Goal: Task Accomplishment & Management: Manage account settings

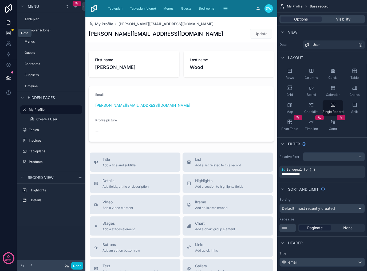
click at [7, 32] on icon at bounding box center [8, 31] width 3 height 1
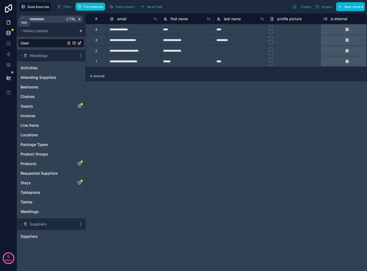
click at [6, 21] on icon at bounding box center [8, 22] width 5 height 5
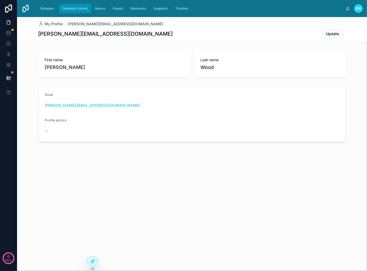
click at [71, 9] on span "Tableplan (clone)" at bounding box center [75, 8] width 26 height 4
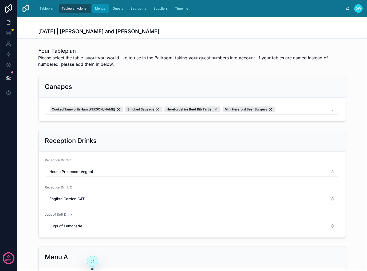
click at [98, 10] on span "Menus" at bounding box center [100, 8] width 10 height 4
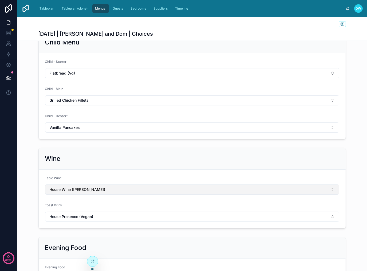
scroll to position [267, 0]
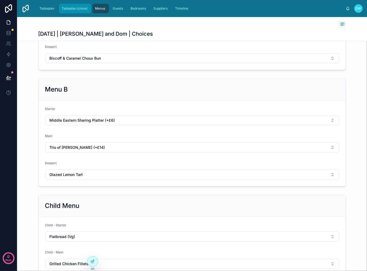
click at [72, 9] on span "Tableplan (clone)" at bounding box center [75, 8] width 26 height 4
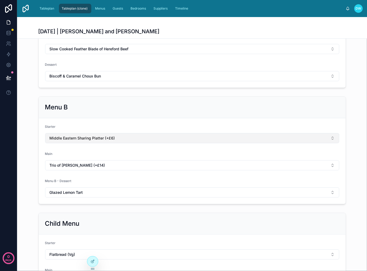
click at [197, 136] on button "Middle Eastern Sharing Platter (+£6)" at bounding box center [192, 138] width 294 height 10
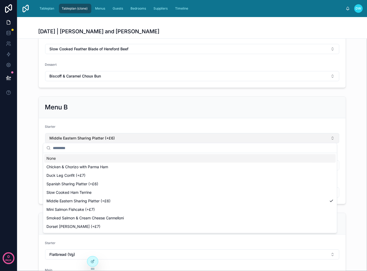
click at [197, 136] on button "Middle Eastern Sharing Platter (+£6)" at bounding box center [192, 138] width 294 height 10
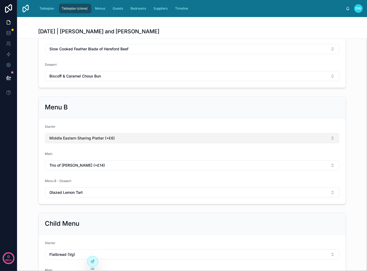
click at [226, 134] on button "Middle Eastern Sharing Platter (+£6)" at bounding box center [192, 138] width 294 height 10
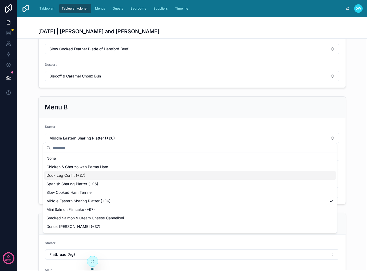
click at [146, 174] on div "Duck Leg Confit (+£7)" at bounding box center [189, 175] width 291 height 9
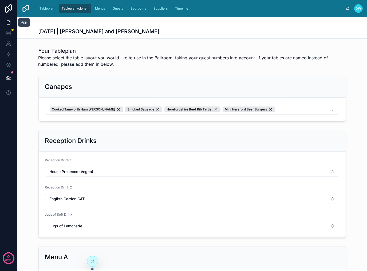
click at [4, 23] on link at bounding box center [8, 22] width 17 height 11
click at [91, 265] on div at bounding box center [92, 262] width 11 height 10
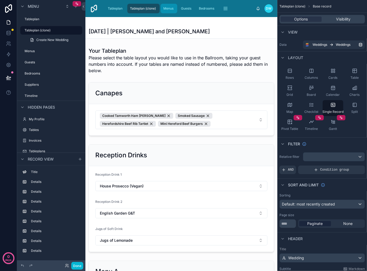
click at [168, 7] on span "Menus" at bounding box center [168, 8] width 10 height 4
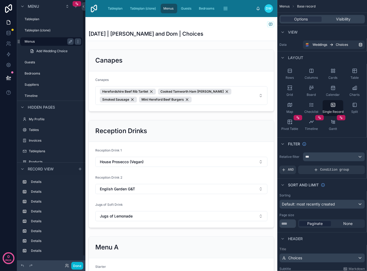
drag, startPoint x: 46, startPoint y: 42, endPoint x: 52, endPoint y: 42, distance: 5.6
click at [47, 42] on label "Menus" at bounding box center [48, 41] width 47 height 4
click at [0, 0] on icon "scrollable content" at bounding box center [0, 0] width 0 height 0
click at [54, 42] on input "*****" at bounding box center [45, 41] width 41 height 6
type input "**********"
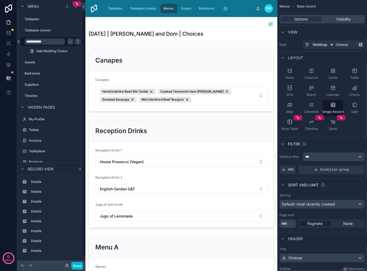
click at [78, 43] on icon "scrollable content" at bounding box center [78, 41] width 4 height 4
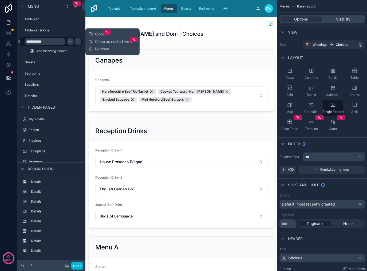
click at [70, 42] on icon "scrollable content" at bounding box center [70, 41] width 4 height 4
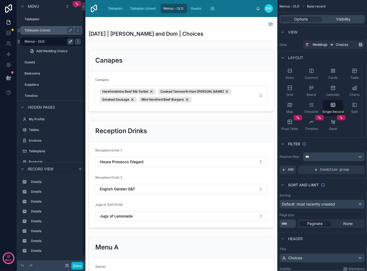
click at [41, 32] on label "Tableplan (clone)" at bounding box center [48, 30] width 47 height 4
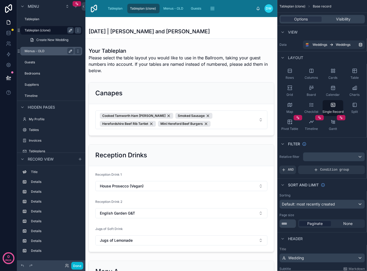
click at [70, 31] on icon "scrollable content" at bounding box center [70, 30] width 4 height 4
click at [40, 29] on input "**********" at bounding box center [45, 30] width 41 height 6
type input "*******"
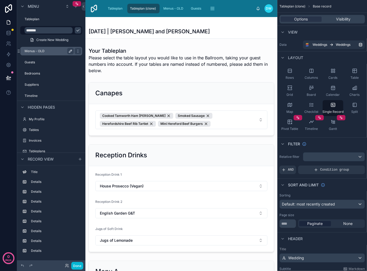
click at [76, 32] on icon "scrollable content" at bounding box center [78, 30] width 4 height 4
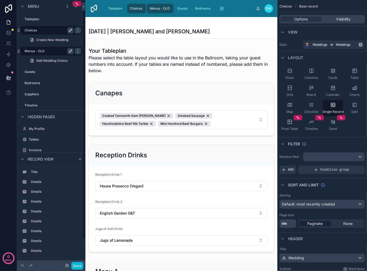
click at [52, 32] on label "Choices" at bounding box center [48, 30] width 47 height 4
click at [48, 52] on label "Menus - OLD" at bounding box center [48, 51] width 47 height 4
click at [52, 51] on label "Menus - OLD" at bounding box center [48, 51] width 47 height 4
click at [29, 51] on label "Menus - OLD" at bounding box center [48, 51] width 47 height 4
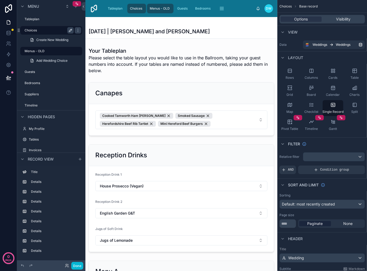
click at [32, 31] on label "Choices" at bounding box center [48, 30] width 47 height 4
click at [166, 9] on span "Menus - OLD" at bounding box center [160, 8] width 20 height 4
drag, startPoint x: 136, startPoint y: 8, endPoint x: 144, endPoint y: 8, distance: 7.5
click at [136, 8] on span "Choices" at bounding box center [136, 8] width 12 height 4
click at [197, 7] on span "Bedrooms" at bounding box center [202, 8] width 15 height 4
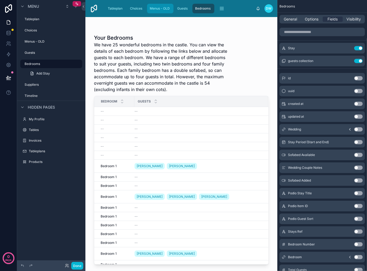
click at [158, 9] on span "Menus - OLD" at bounding box center [160, 8] width 20 height 4
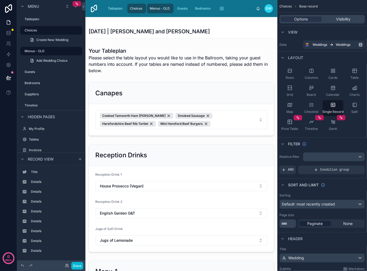
click at [162, 6] on span "Menus - OLD" at bounding box center [160, 8] width 20 height 4
click at [133, 8] on span "Choices" at bounding box center [136, 8] width 12 height 4
drag, startPoint x: 111, startPoint y: 10, endPoint x: 128, endPoint y: 8, distance: 17.1
click at [111, 10] on span "Tableplan" at bounding box center [115, 8] width 15 height 4
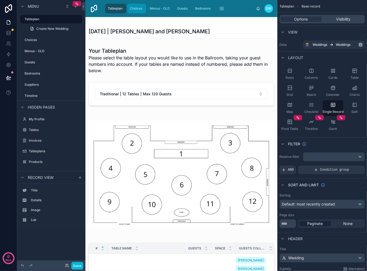
click at [133, 9] on span "Choices" at bounding box center [136, 8] width 12 height 4
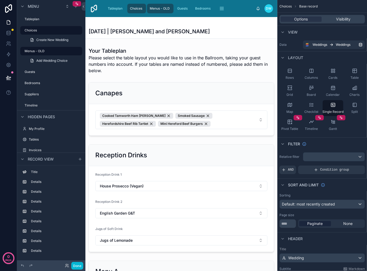
click at [159, 9] on span "Menus - OLD" at bounding box center [160, 8] width 20 height 4
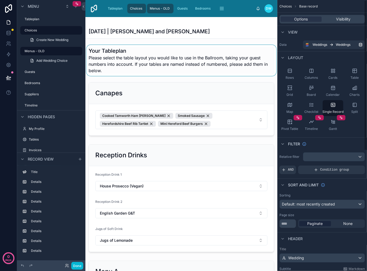
click at [112, 59] on div at bounding box center [181, 60] width 192 height 31
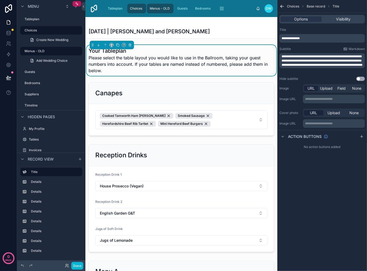
click at [289, 37] on span "**********" at bounding box center [290, 38] width 18 height 3
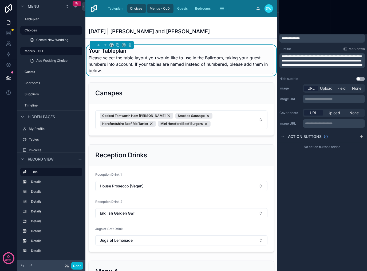
click at [291, 39] on span "**********" at bounding box center [290, 38] width 18 height 3
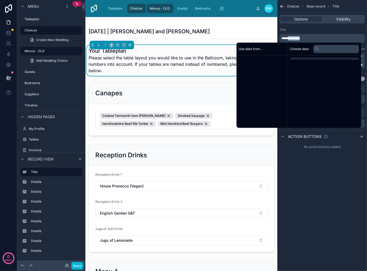
click at [291, 39] on span "**********" at bounding box center [290, 38] width 18 height 3
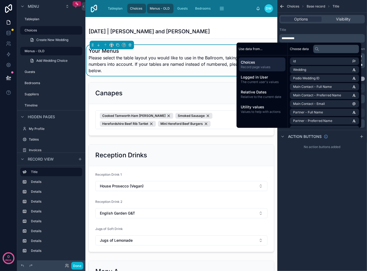
click at [325, 186] on div "**********" at bounding box center [322, 135] width 90 height 271
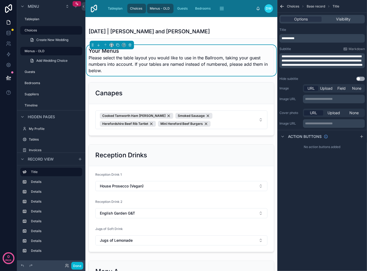
click at [317, 61] on span "**********" at bounding box center [321, 61] width 81 height 12
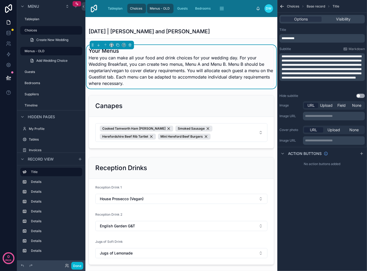
click at [320, 231] on div "**********" at bounding box center [322, 135] width 90 height 271
click at [76, 267] on button "Done" at bounding box center [77, 266] width 12 height 8
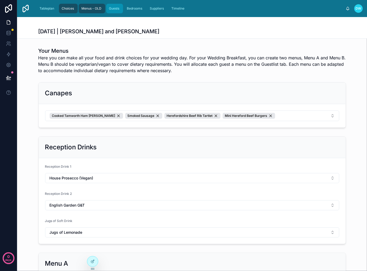
click at [115, 11] on div "Guests" at bounding box center [115, 8] width 14 height 9
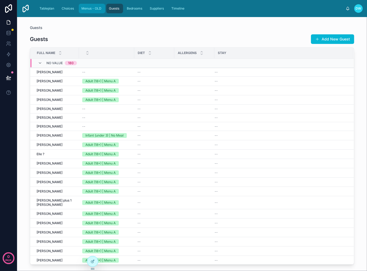
click at [102, 10] on div "Menus - OLD" at bounding box center [91, 8] width 23 height 9
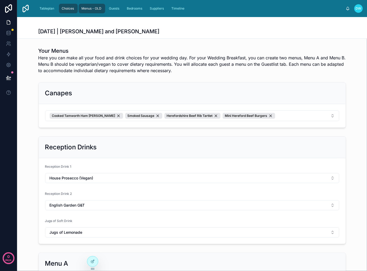
click at [63, 10] on span "Choices" at bounding box center [68, 8] width 12 height 4
click at [44, 11] on div "Tableplan" at bounding box center [47, 8] width 18 height 9
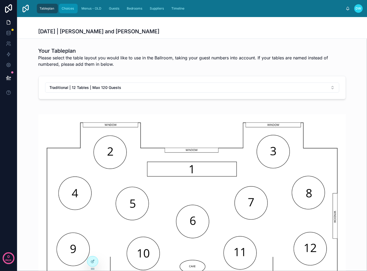
click at [68, 10] on span "Choices" at bounding box center [68, 8] width 12 height 4
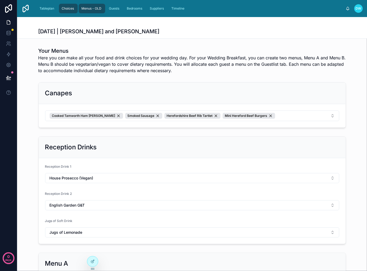
click at [92, 10] on span "Menus - OLD" at bounding box center [91, 8] width 20 height 4
click at [139, 8] on span "Bedrooms" at bounding box center [134, 8] width 15 height 4
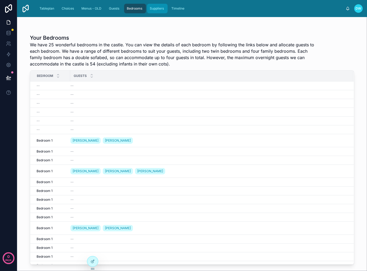
click at [157, 10] on span "Suppliers" at bounding box center [157, 8] width 14 height 4
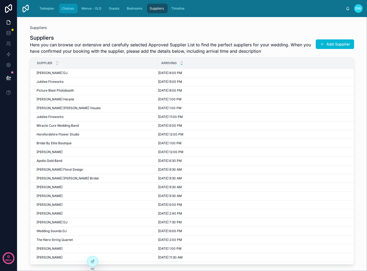
click at [65, 10] on span "Choices" at bounding box center [68, 8] width 12 height 4
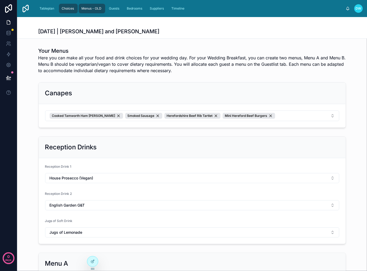
click at [97, 6] on div "Menus - OLD" at bounding box center [91, 8] width 23 height 9
click at [9, 24] on icon at bounding box center [8, 22] width 5 height 5
click at [10, 21] on icon at bounding box center [8, 23] width 3 height 4
click at [7, 24] on icon at bounding box center [8, 23] width 3 height 4
click at [93, 264] on icon at bounding box center [92, 262] width 4 height 4
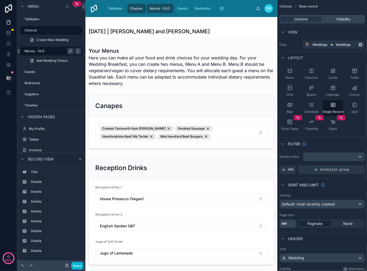
click at [80, 51] on div "scrollable content" at bounding box center [78, 51] width 6 height 6
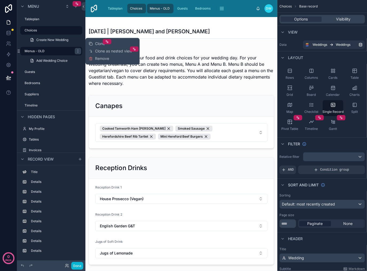
click at [110, 60] on div "Clone Clone as nested view Remove" at bounding box center [113, 51] width 48 height 22
click at [102, 60] on span "Remove" at bounding box center [102, 58] width 14 height 5
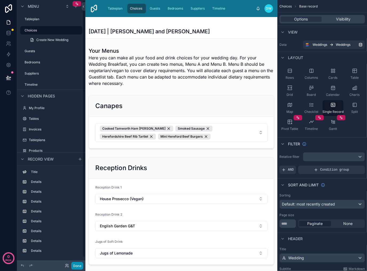
click at [78, 268] on button "Done" at bounding box center [77, 266] width 12 height 8
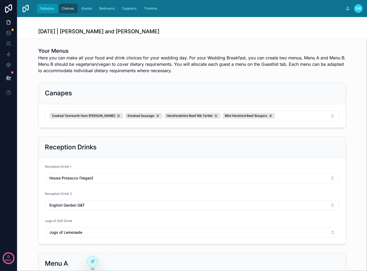
click at [52, 8] on span "Tableplan" at bounding box center [46, 8] width 15 height 4
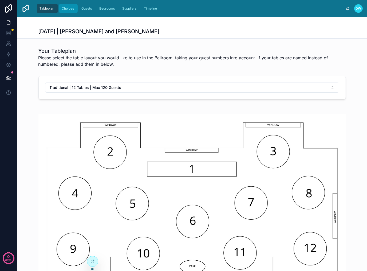
click at [71, 7] on span "Choices" at bounding box center [68, 8] width 12 height 4
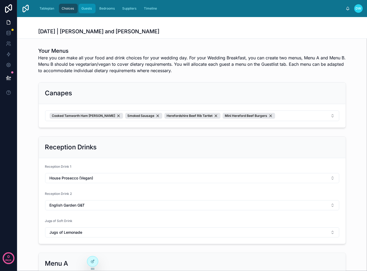
click at [93, 8] on div "Guests" at bounding box center [87, 8] width 14 height 9
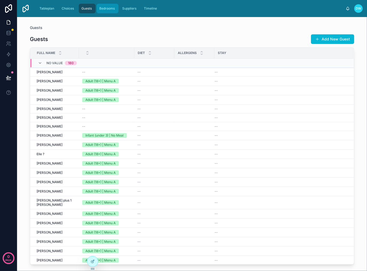
click at [113, 8] on span "Bedrooms" at bounding box center [106, 8] width 15 height 4
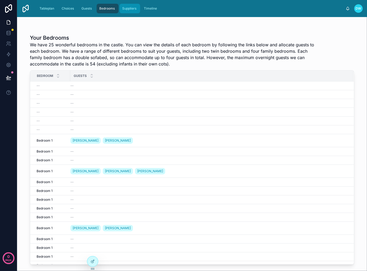
click at [122, 9] on div "Suppliers" at bounding box center [129, 8] width 17 height 9
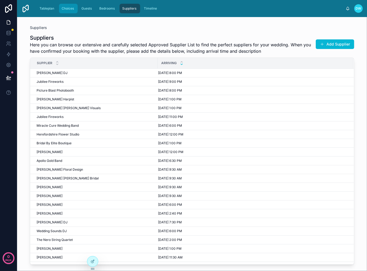
click at [65, 10] on span "Choices" at bounding box center [68, 8] width 12 height 4
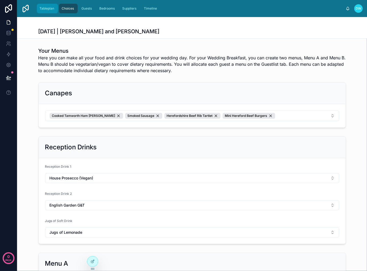
click at [43, 8] on span "Tableplan" at bounding box center [46, 8] width 15 height 4
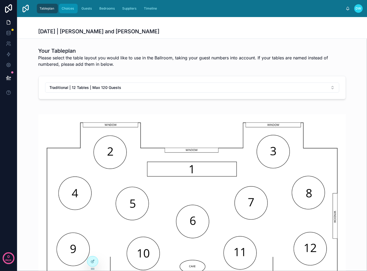
click at [66, 9] on span "Choices" at bounding box center [68, 8] width 12 height 4
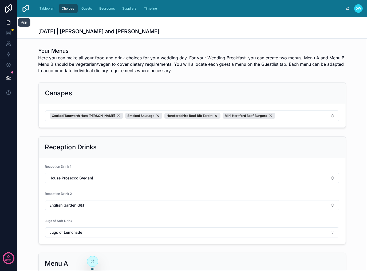
click at [5, 25] on link at bounding box center [8, 22] width 17 height 11
click at [93, 264] on div at bounding box center [92, 262] width 11 height 10
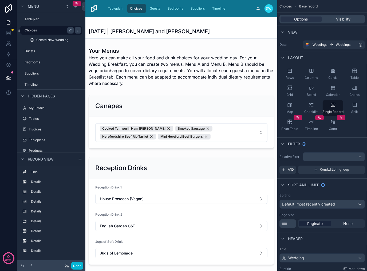
click at [29, 30] on label "Choices" at bounding box center [48, 30] width 47 height 4
click at [70, 30] on icon "scrollable content" at bounding box center [70, 30] width 3 height 3
click at [44, 32] on input "*******" at bounding box center [45, 30] width 41 height 6
type input "*****"
click at [76, 29] on icon "scrollable content" at bounding box center [78, 30] width 4 height 4
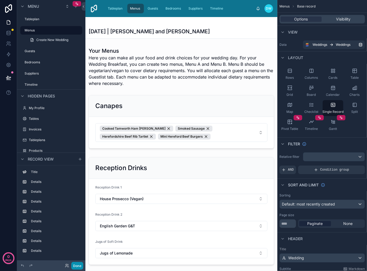
click at [77, 266] on button "Done" at bounding box center [77, 266] width 12 height 8
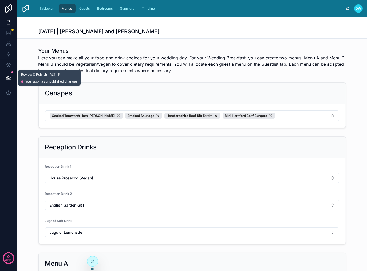
click at [8, 77] on icon at bounding box center [8, 77] width 5 height 5
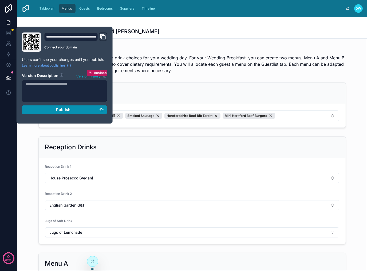
drag, startPoint x: 63, startPoint y: 110, endPoint x: 165, endPoint y: 104, distance: 101.5
click at [64, 110] on span "Publish" at bounding box center [63, 109] width 14 height 5
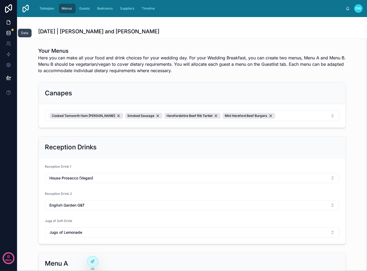
click at [7, 34] on icon at bounding box center [8, 34] width 3 height 2
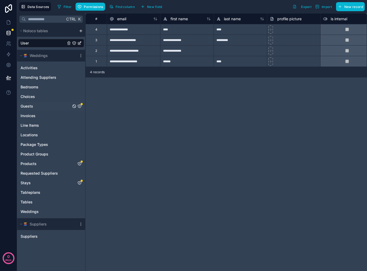
click at [56, 105] on div "Guests" at bounding box center [51, 106] width 66 height 9
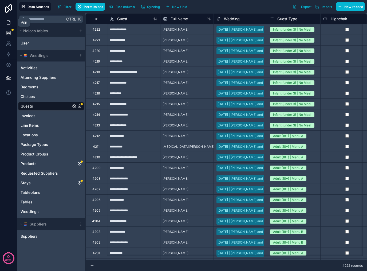
click at [9, 22] on icon at bounding box center [8, 22] width 5 height 5
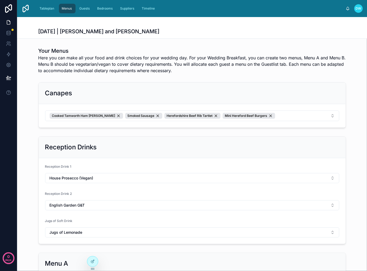
click at [214, 81] on div "Canapes Cooked Tamworth Ham [PERSON_NAME] Smoked Sausage Herefordshire Beef Rib…" at bounding box center [191, 105] width 349 height 50
click at [9, 32] on icon at bounding box center [8, 31] width 3 height 1
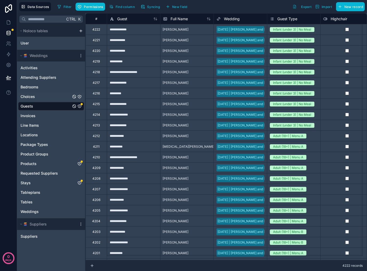
click at [45, 99] on div "Choices" at bounding box center [51, 97] width 66 height 9
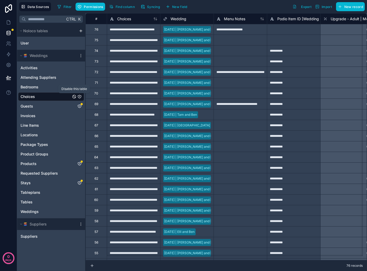
click at [73, 97] on icon "Choices" at bounding box center [74, 97] width 4 height 4
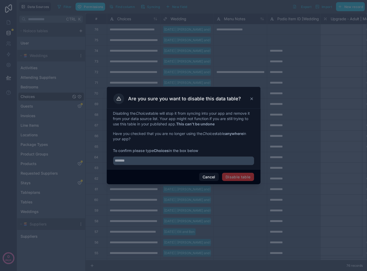
click at [182, 166] on div "Disabling the Choices table will stop it from syncing into your app and remove …" at bounding box center [184, 139] width 154 height 61
click at [177, 161] on input "text" at bounding box center [183, 161] width 141 height 9
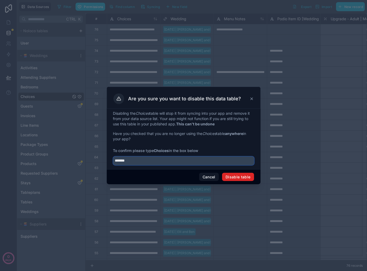
type input "*******"
click at [232, 175] on button "Disable table" at bounding box center [238, 177] width 32 height 9
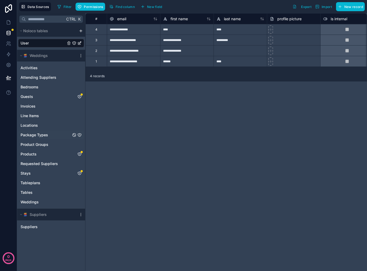
click at [41, 135] on span "Package Types" at bounding box center [34, 134] width 27 height 5
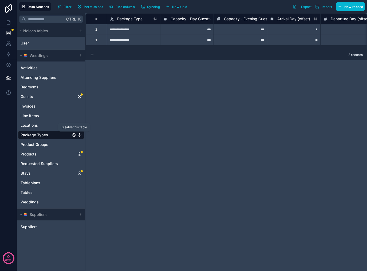
click at [74, 135] on icon "Package Types" at bounding box center [74, 135] width 4 height 4
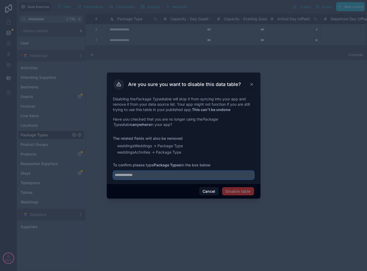
click at [160, 177] on input "text" at bounding box center [183, 175] width 141 height 9
type input "**********"
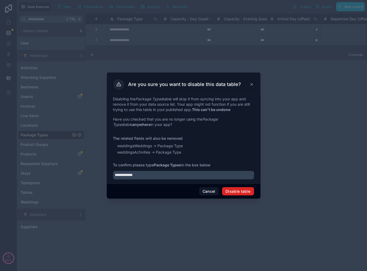
click at [247, 191] on button "Disable table" at bounding box center [238, 191] width 32 height 9
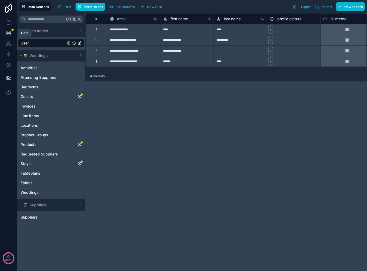
click at [8, 36] on link at bounding box center [8, 33] width 17 height 11
